Goal: Check status: Check status

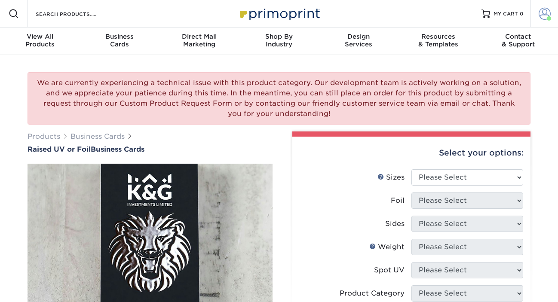
click at [544, 12] on span at bounding box center [545, 14] width 12 height 12
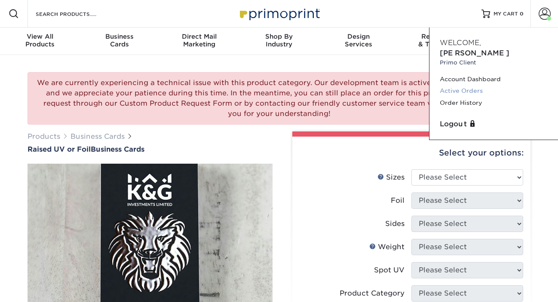
click at [460, 85] on link "Active Orders" at bounding box center [494, 91] width 108 height 12
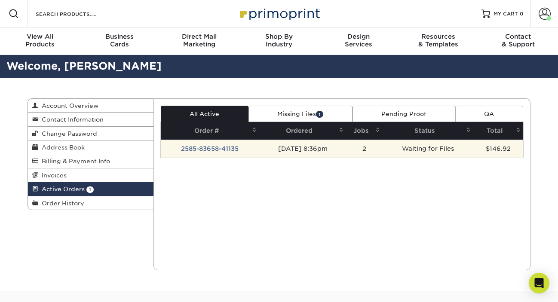
click at [397, 143] on td "Waiting for Files" at bounding box center [428, 149] width 91 height 18
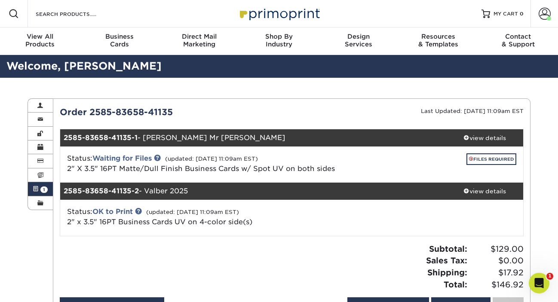
click at [543, 276] on div "Open Intercom Messenger" at bounding box center [539, 283] width 28 height 28
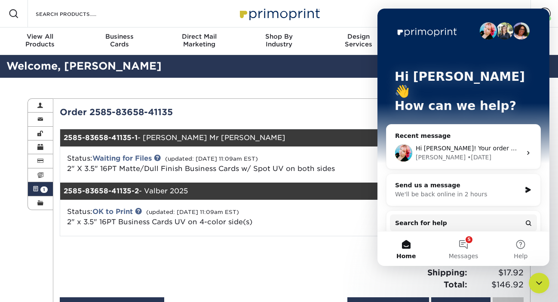
click at [470, 137] on div "Hi [PERSON_NAME]! Your order will be reviewed by our processing team and they w…" at bounding box center [464, 153] width 154 height 32
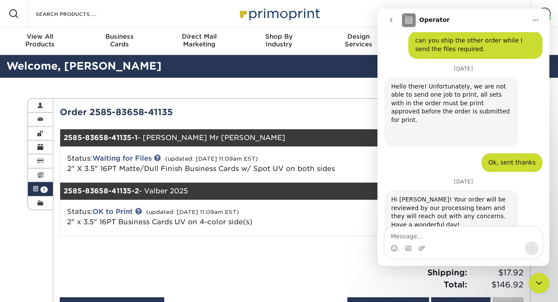
scroll to position [454, 0]
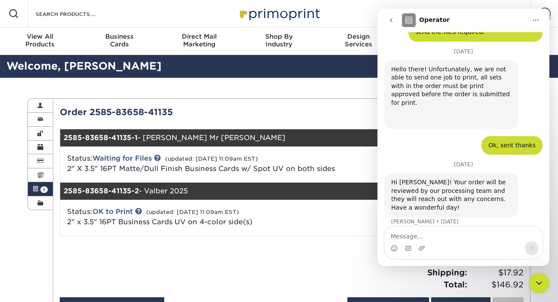
click at [244, 103] on div "Current Orders 1 Active 1 Missing Files" at bounding box center [292, 211] width 478 height 226
click at [390, 22] on icon "go back" at bounding box center [391, 20] width 7 height 7
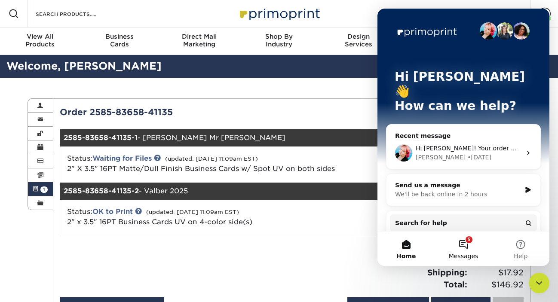
click at [464, 249] on button "5 Messages" at bounding box center [463, 249] width 57 height 34
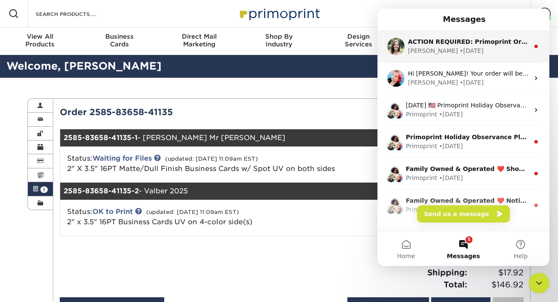
click at [467, 48] on div "[PERSON_NAME] • [DATE]" at bounding box center [468, 50] width 121 height 9
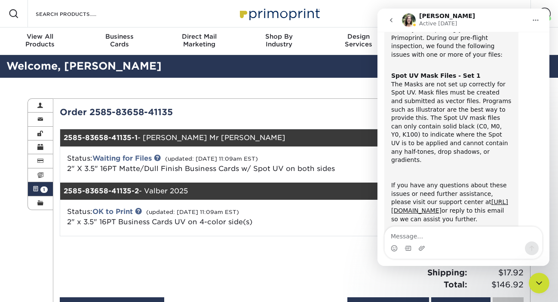
scroll to position [138, 0]
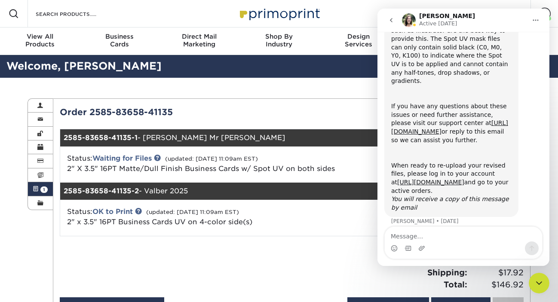
click at [393, 23] on icon "go back" at bounding box center [391, 20] width 7 height 7
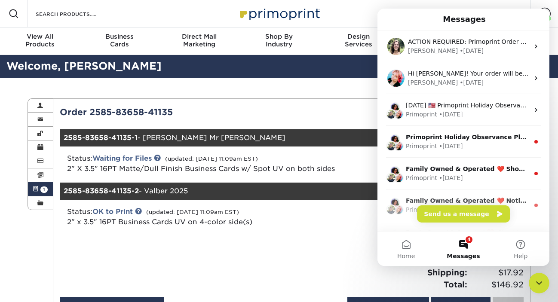
click at [540, 291] on div "Close Intercom Messenger" at bounding box center [539, 283] width 21 height 21
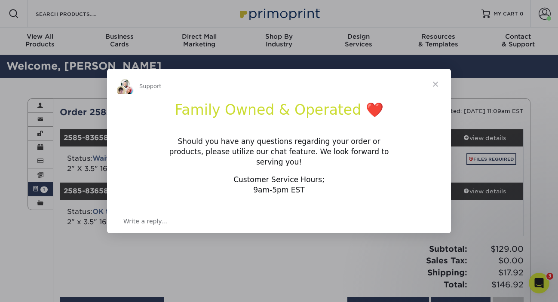
click at [439, 85] on span "Close" at bounding box center [435, 84] width 31 height 31
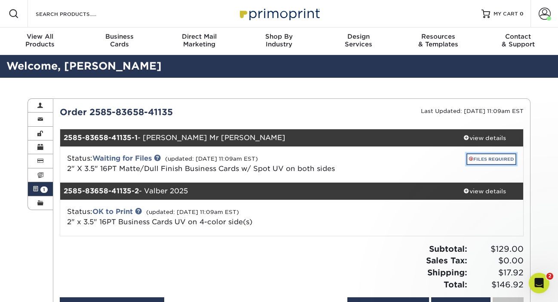
click at [484, 162] on link "FILES REQUIRED" at bounding box center [492, 160] width 50 height 12
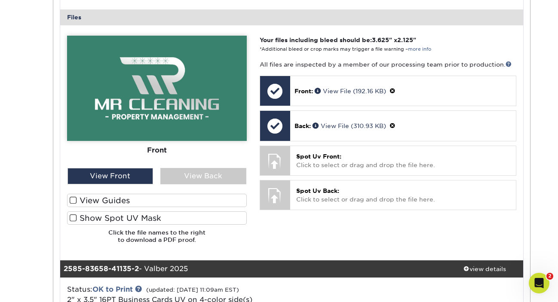
scroll to position [368, 0]
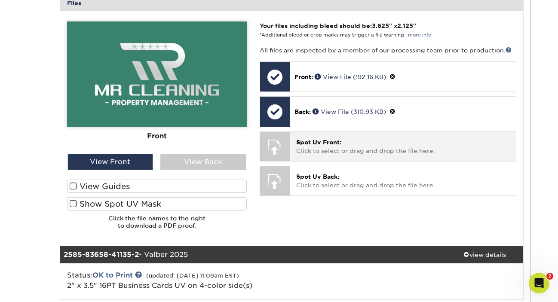
click at [307, 146] on span "Spot Uv Front:" at bounding box center [318, 142] width 45 height 7
click at [309, 148] on p "Spot Uv Front: Click to select or drag and drop the file here." at bounding box center [403, 147] width 214 height 18
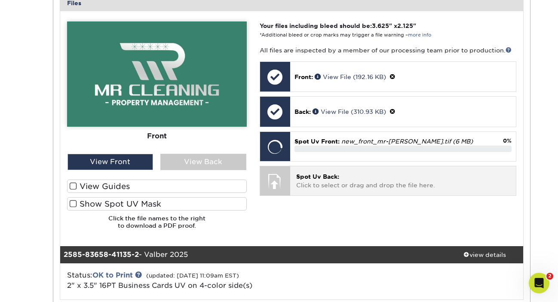
click at [349, 181] on p "Spot Uv Back: Click to select or drag and drop the file here." at bounding box center [403, 181] width 214 height 18
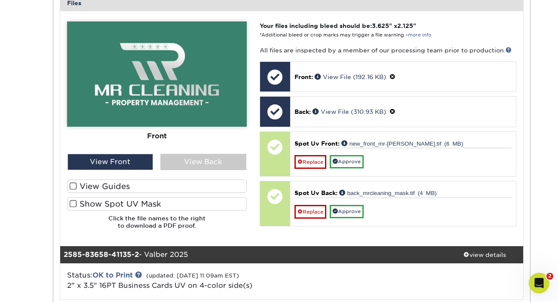
click at [70, 206] on span at bounding box center [73, 204] width 7 height 8
click at [0, 0] on input "Show Spot UV Mask" at bounding box center [0, 0] width 0 height 0
click at [72, 189] on span at bounding box center [73, 186] width 7 height 8
click at [0, 0] on input "View Guides" at bounding box center [0, 0] width 0 height 0
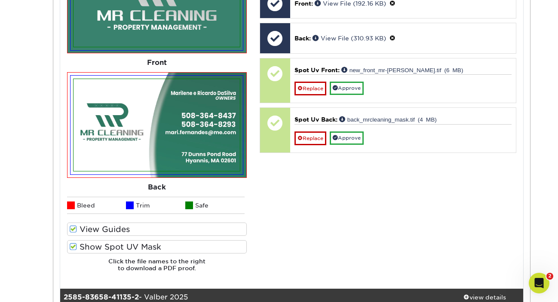
scroll to position [443, 0]
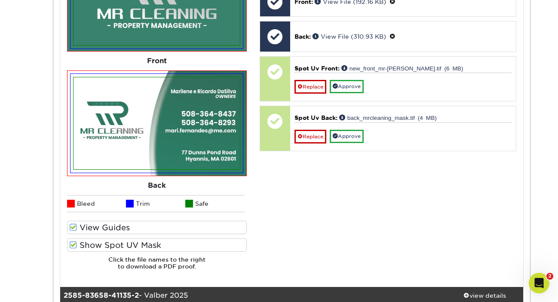
click at [101, 251] on label "Show Spot UV Mask" at bounding box center [157, 245] width 180 height 13
click at [0, 0] on input "Show Spot UV Mask" at bounding box center [0, 0] width 0 height 0
click at [98, 246] on label "Show Spot UV Mask" at bounding box center [157, 245] width 180 height 13
click at [0, 0] on input "Show Spot UV Mask" at bounding box center [0, 0] width 0 height 0
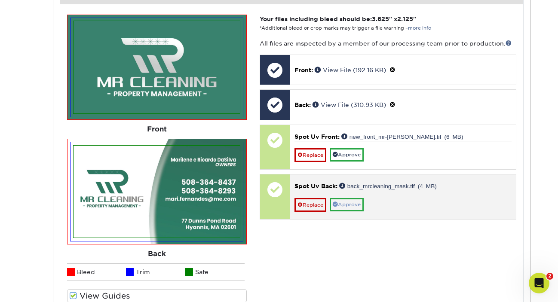
scroll to position [356, 0]
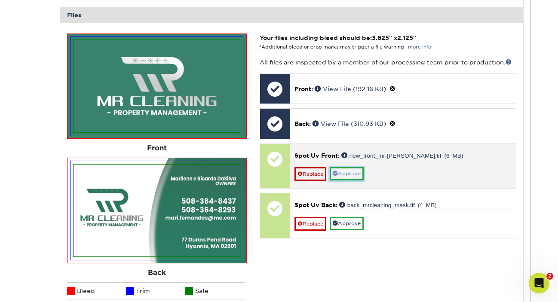
click at [359, 174] on link "Approve" at bounding box center [347, 173] width 34 height 13
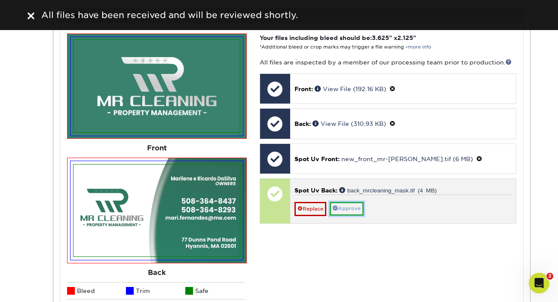
click at [361, 210] on link "Approve" at bounding box center [347, 208] width 34 height 13
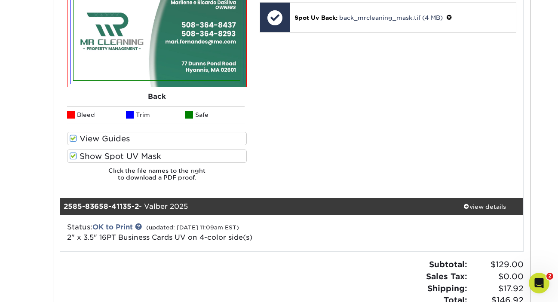
scroll to position [283, 0]
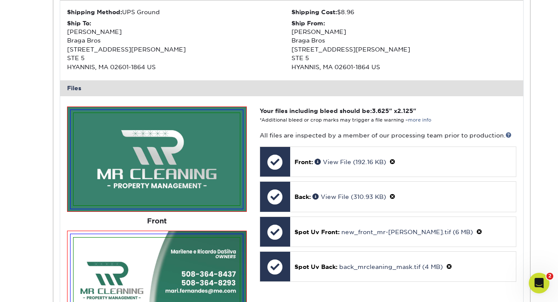
click at [539, 283] on icon "Open Intercom Messenger" at bounding box center [539, 284] width 14 height 14
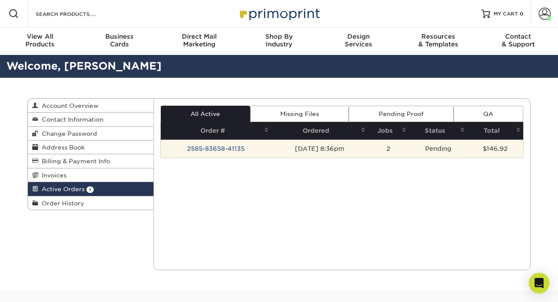
click at [363, 152] on td "[DATE] 8:36pm" at bounding box center [319, 149] width 97 height 18
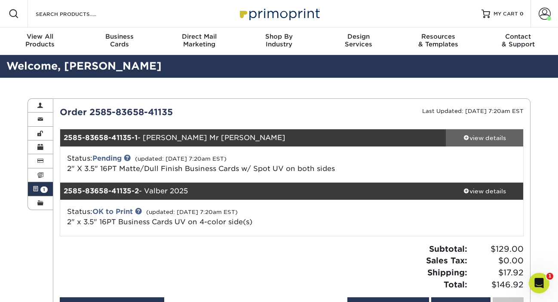
click at [476, 136] on div "view details" at bounding box center [484, 138] width 77 height 9
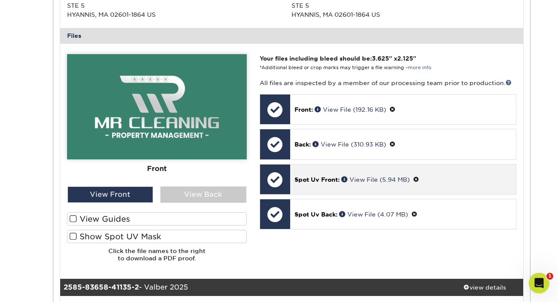
scroll to position [341, 0]
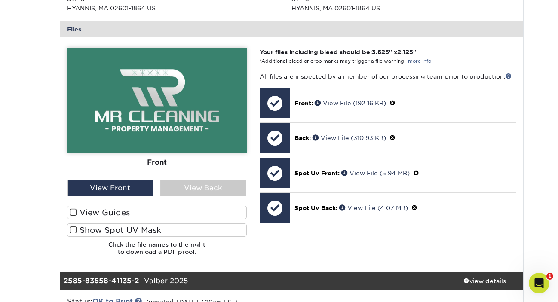
click at [66, 214] on div "Please Upload Your Files We accept: PDF , JPEG 1 or TIFF 1 files. Submitting AI…" at bounding box center [157, 155] width 193 height 215
click at [71, 215] on span at bounding box center [73, 213] width 7 height 8
click at [0, 0] on input "View Guides" at bounding box center [0, 0] width 0 height 0
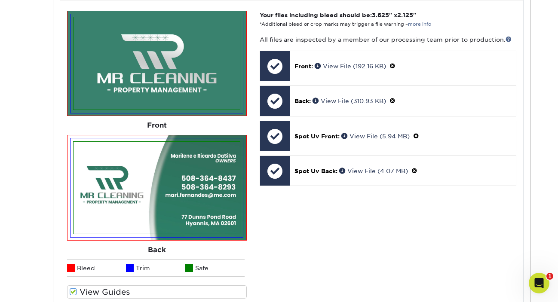
scroll to position [416, 0]
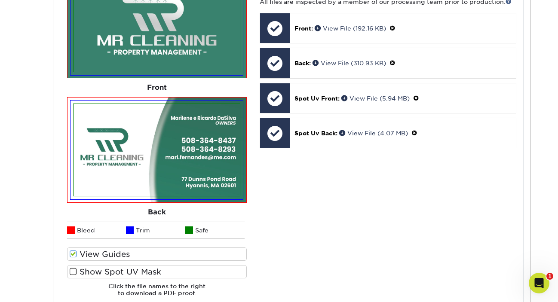
click at [71, 272] on span at bounding box center [73, 272] width 7 height 8
click at [0, 0] on input "Show Spot UV Mask" at bounding box center [0, 0] width 0 height 0
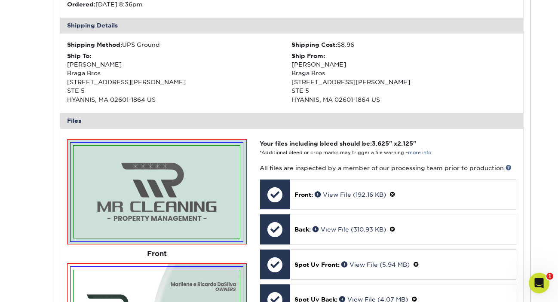
scroll to position [244, 0]
